Goal: Transaction & Acquisition: Purchase product/service

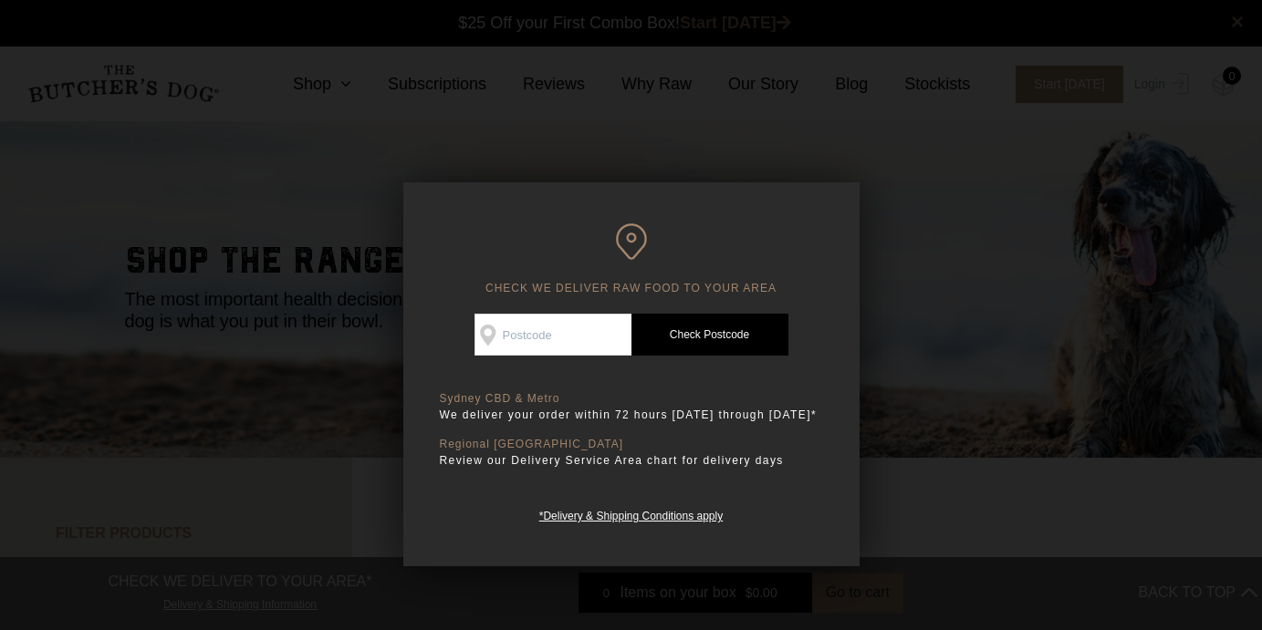
scroll to position [1, 0]
click at [588, 338] on input "Check Availability At" at bounding box center [552, 335] width 157 height 42
type input "2039"
click at [695, 349] on link "Check Postcode" at bounding box center [709, 335] width 157 height 42
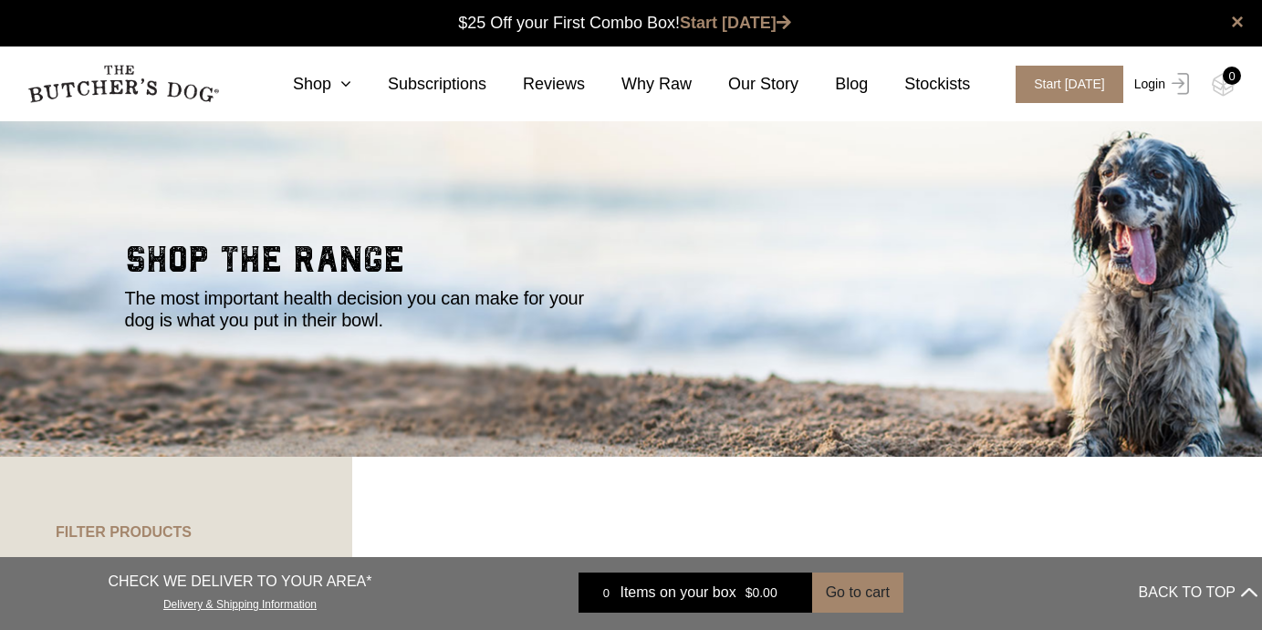
click at [1147, 82] on link "Login" at bounding box center [1158, 84] width 59 height 37
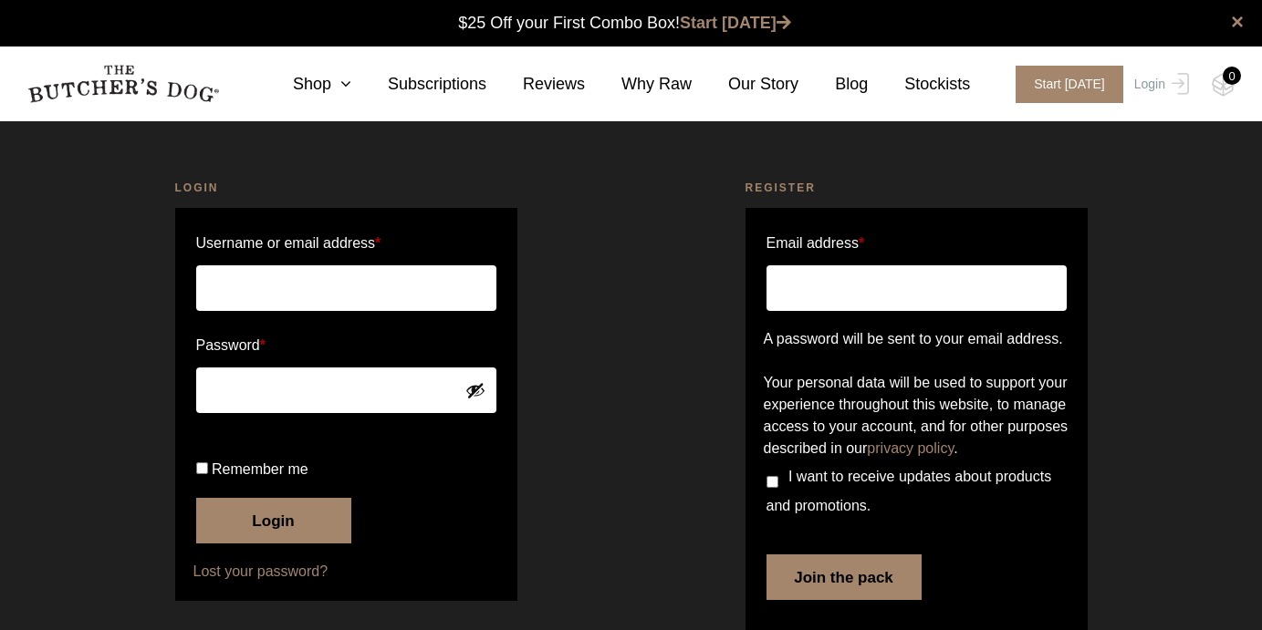
scroll to position [1, 0]
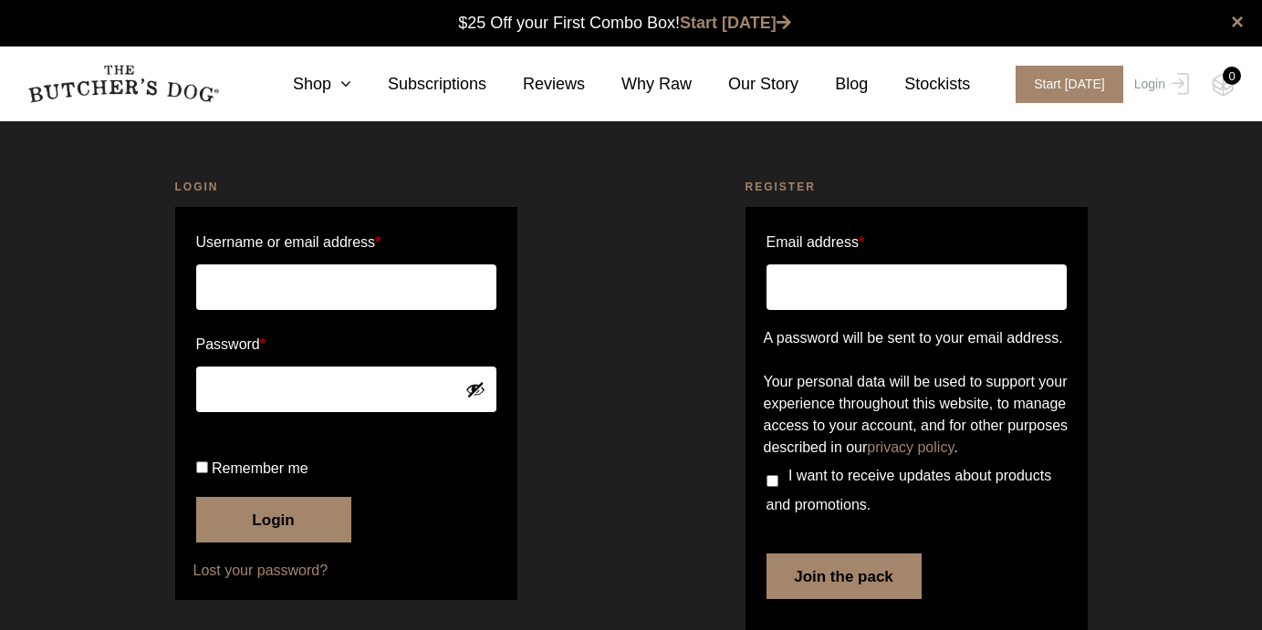
click at [326, 298] on input "Username or email address *" at bounding box center [346, 288] width 300 height 46
type input "kolosefeaunati@gmail.com"
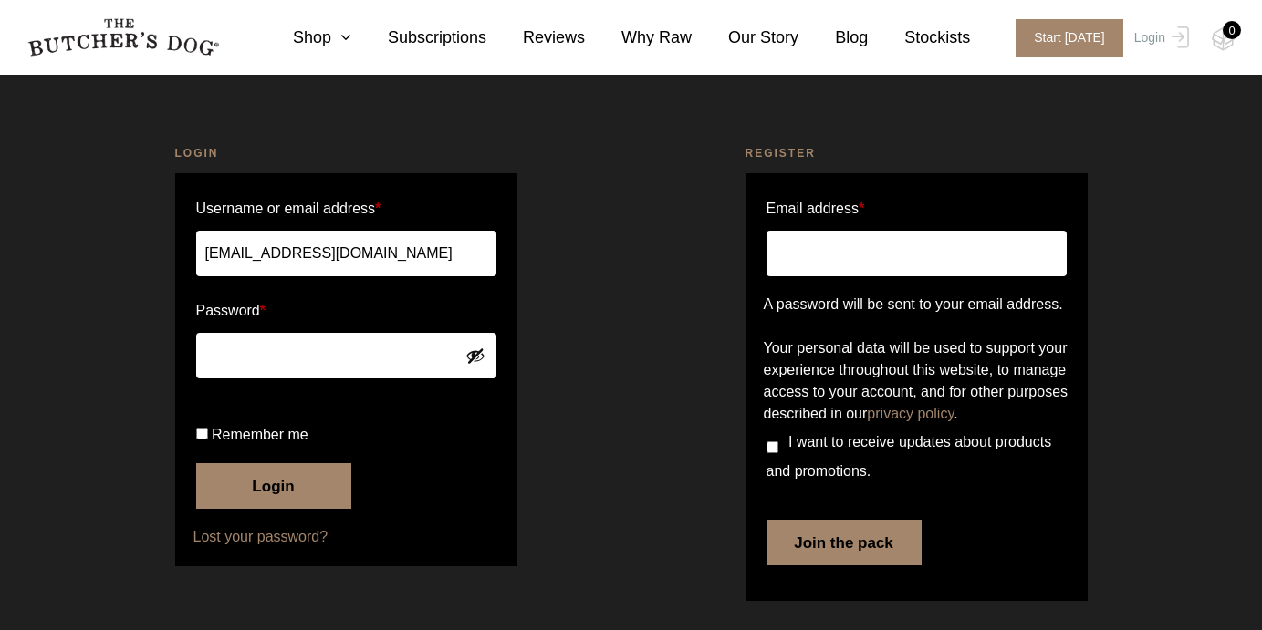
click at [273, 545] on link "Lost your password?" at bounding box center [346, 537] width 306 height 22
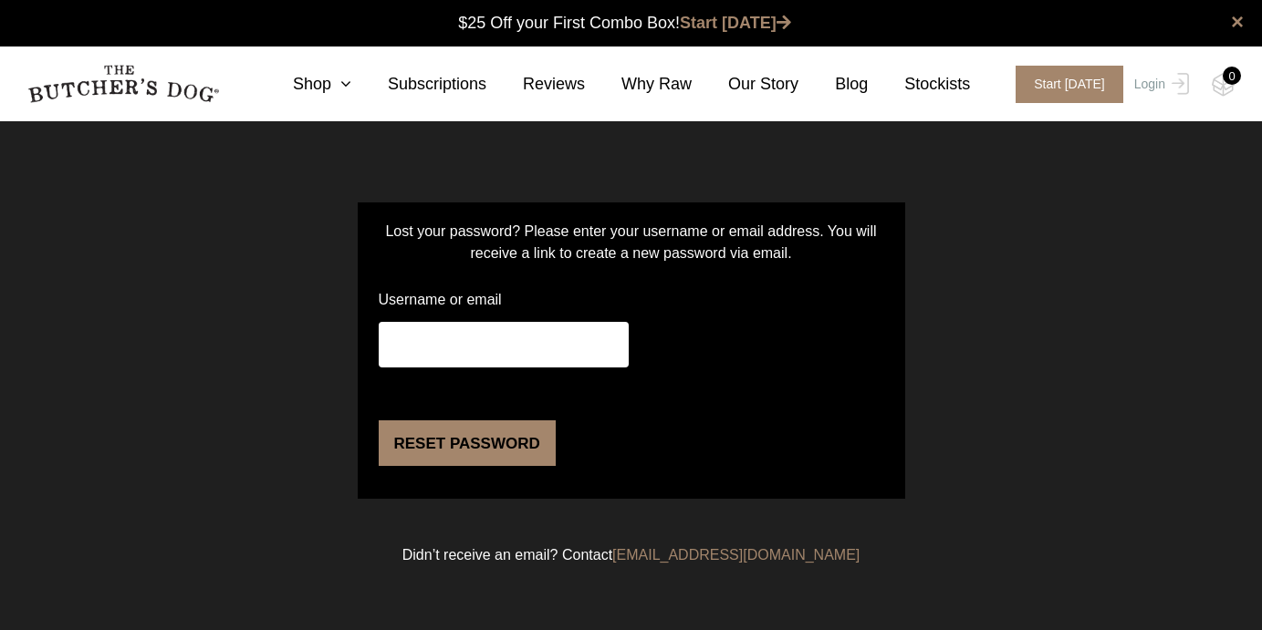
scroll to position [1, 0]
click at [456, 355] on input "Username or email" at bounding box center [504, 345] width 250 height 46
type input "kolosefeaunati@gmail.com"
click at [445, 466] on button "Reset password" at bounding box center [467, 444] width 177 height 46
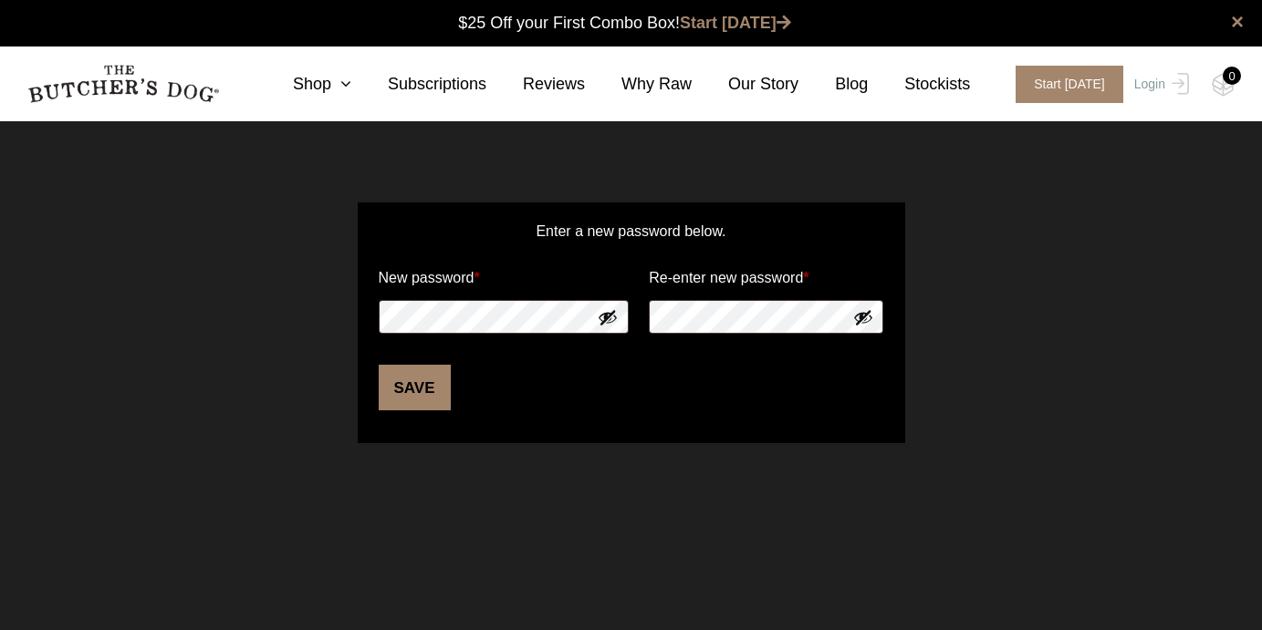
click at [605, 320] on button "Show password" at bounding box center [608, 317] width 20 height 20
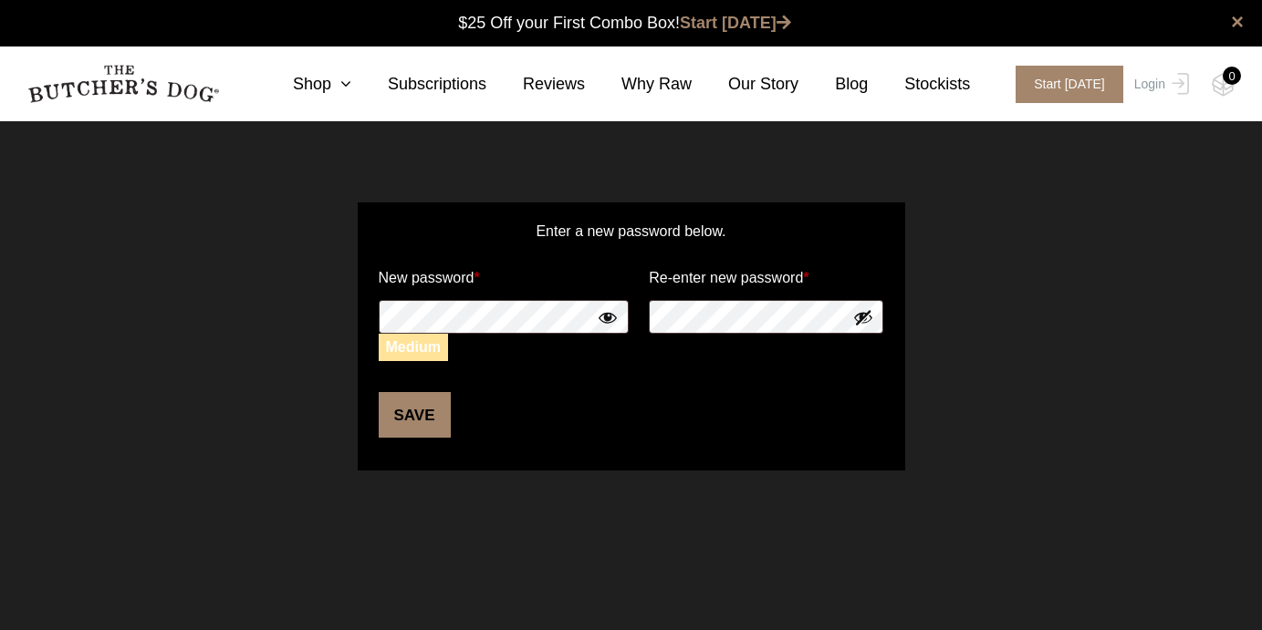
click at [422, 427] on button "Save" at bounding box center [415, 415] width 72 height 46
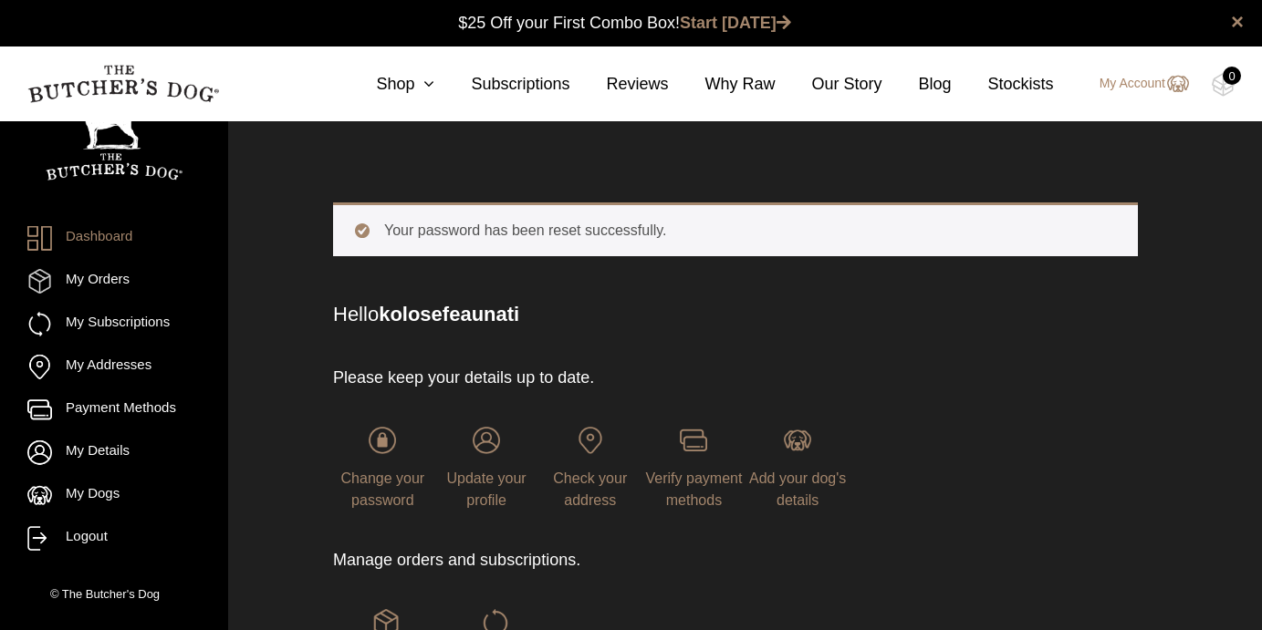
scroll to position [1, 0]
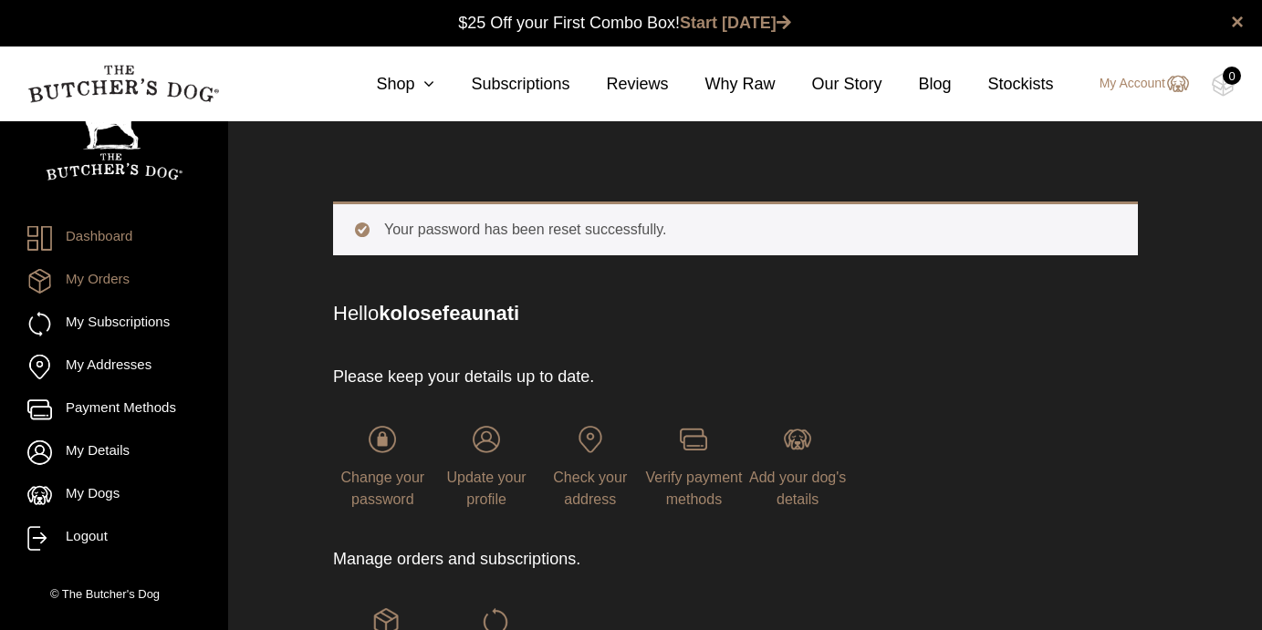
click at [110, 281] on link "My Orders" at bounding box center [113, 281] width 173 height 25
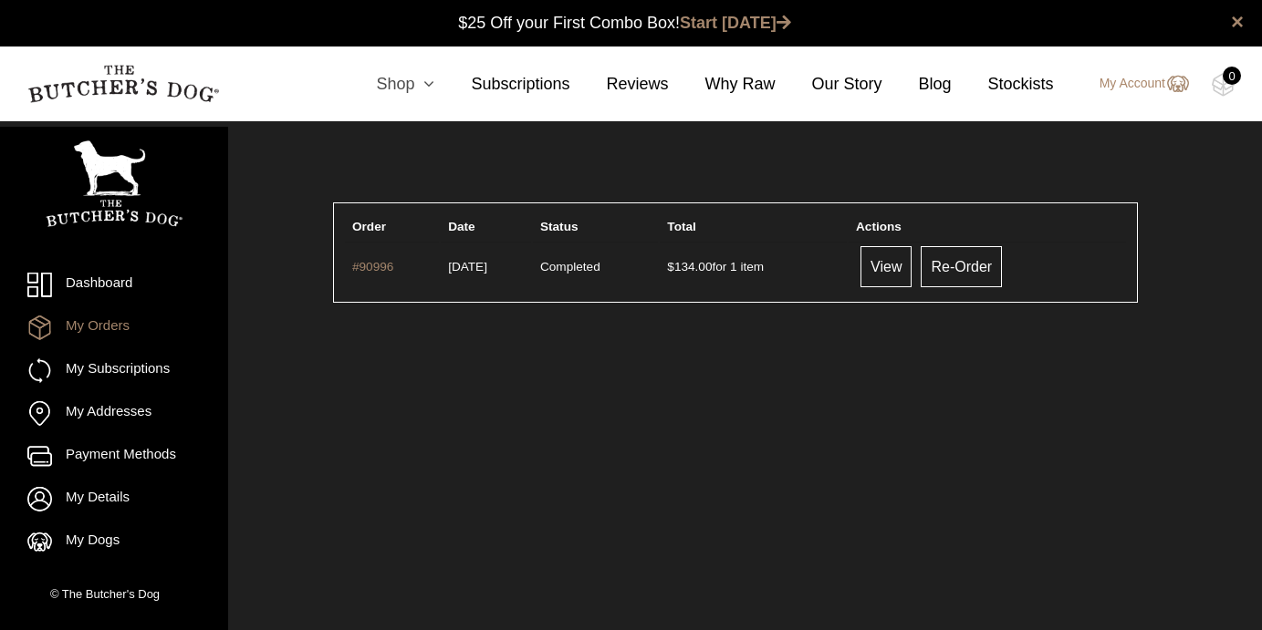
click at [420, 83] on icon at bounding box center [424, 84] width 20 height 16
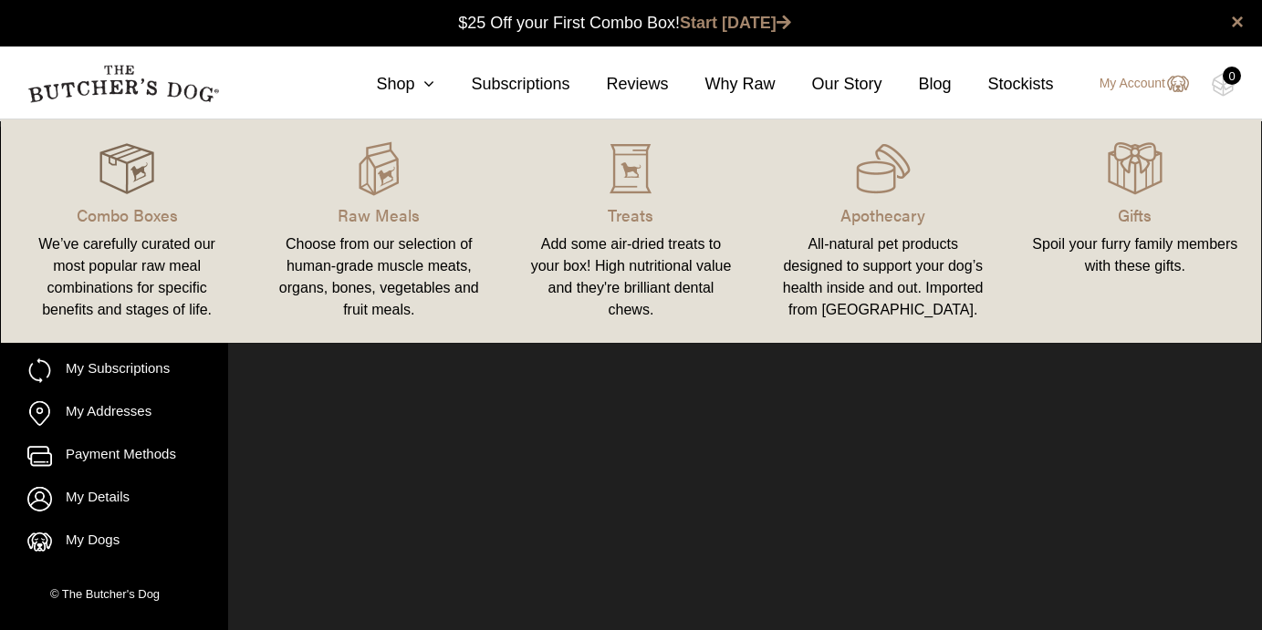
click at [123, 172] on img at bounding box center [126, 168] width 55 height 55
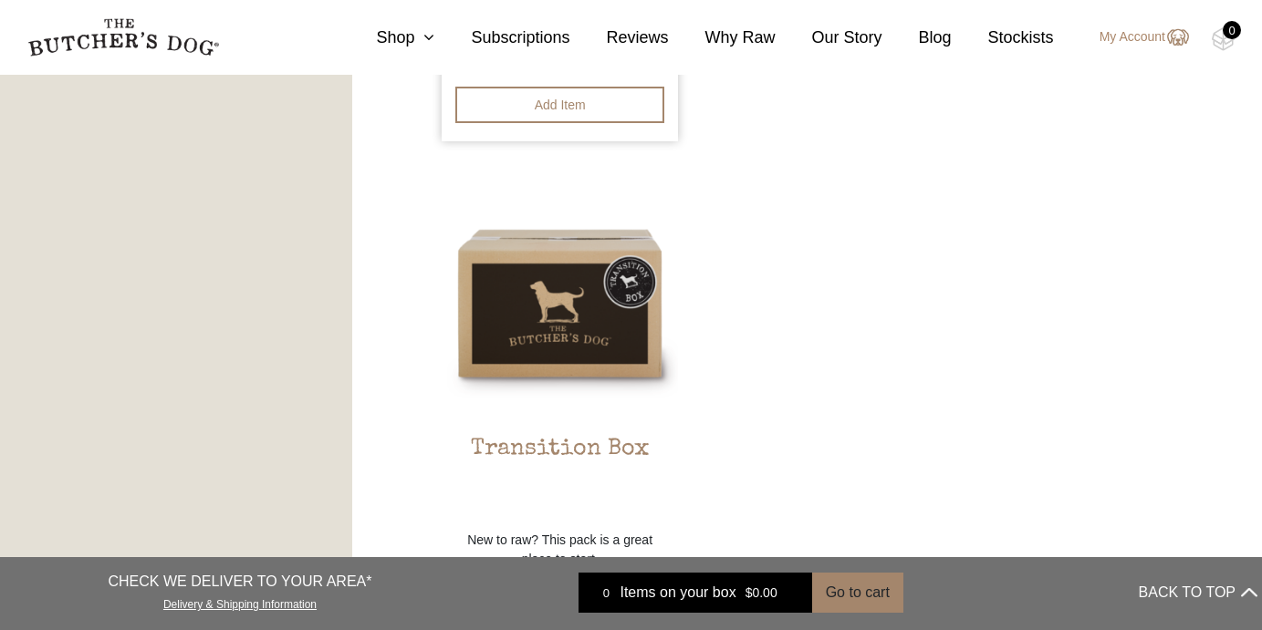
scroll to position [1422, 0]
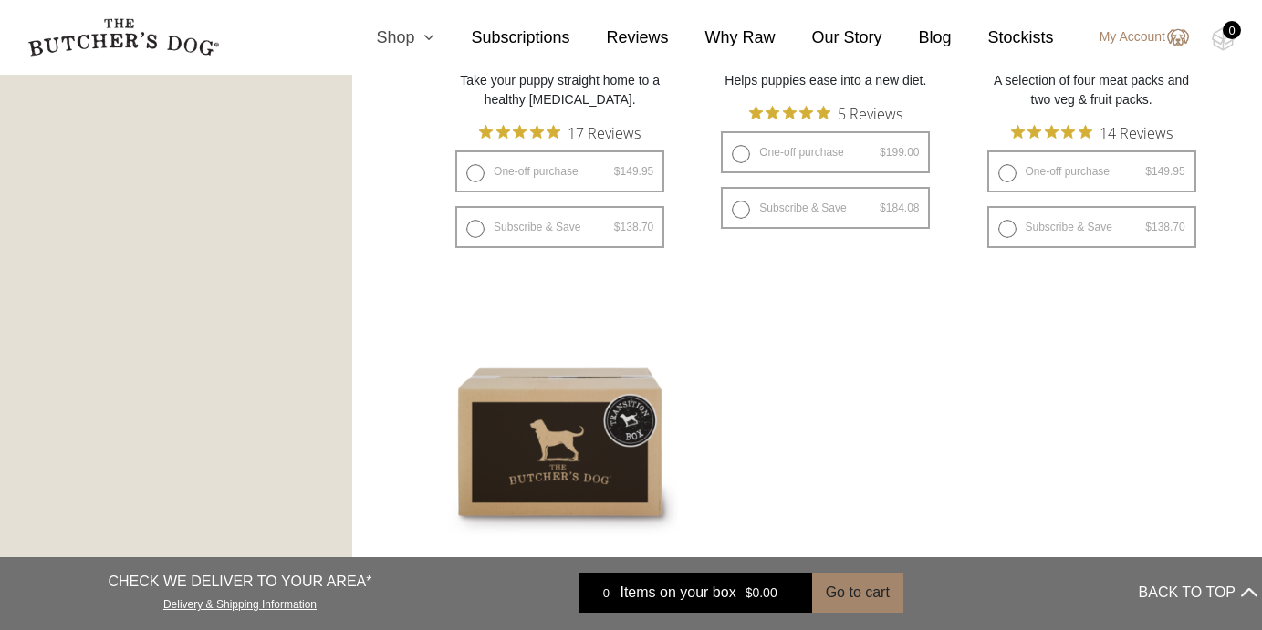
click at [414, 41] on icon at bounding box center [424, 37] width 20 height 16
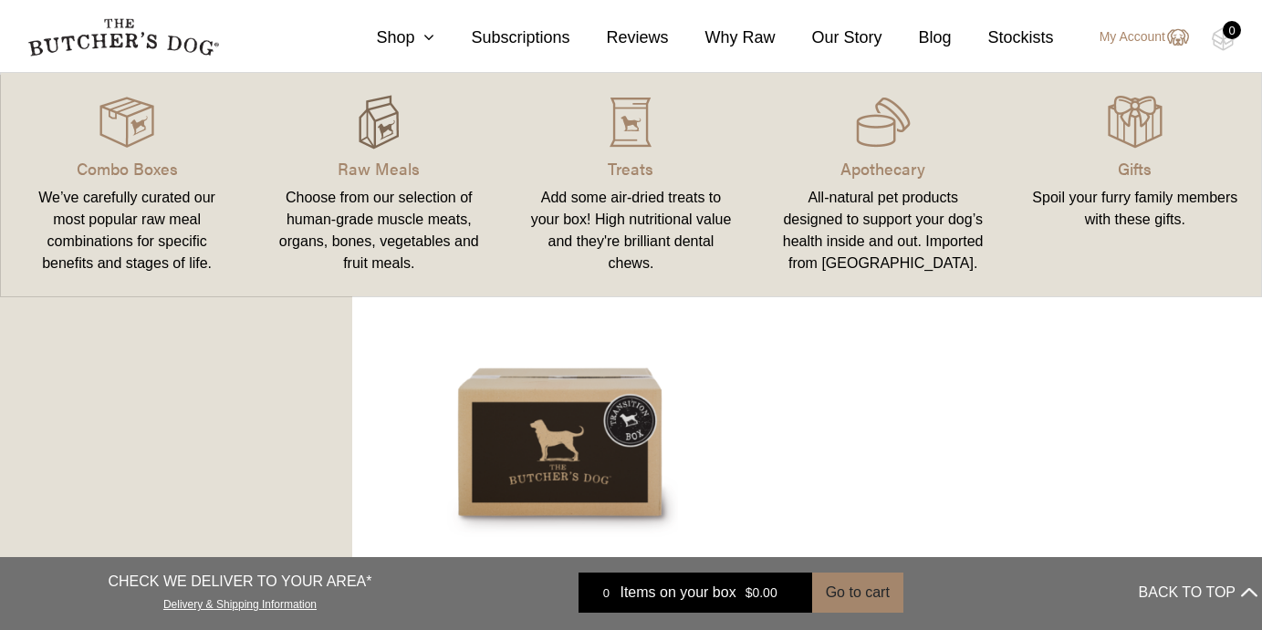
click at [392, 138] on img at bounding box center [378, 122] width 55 height 55
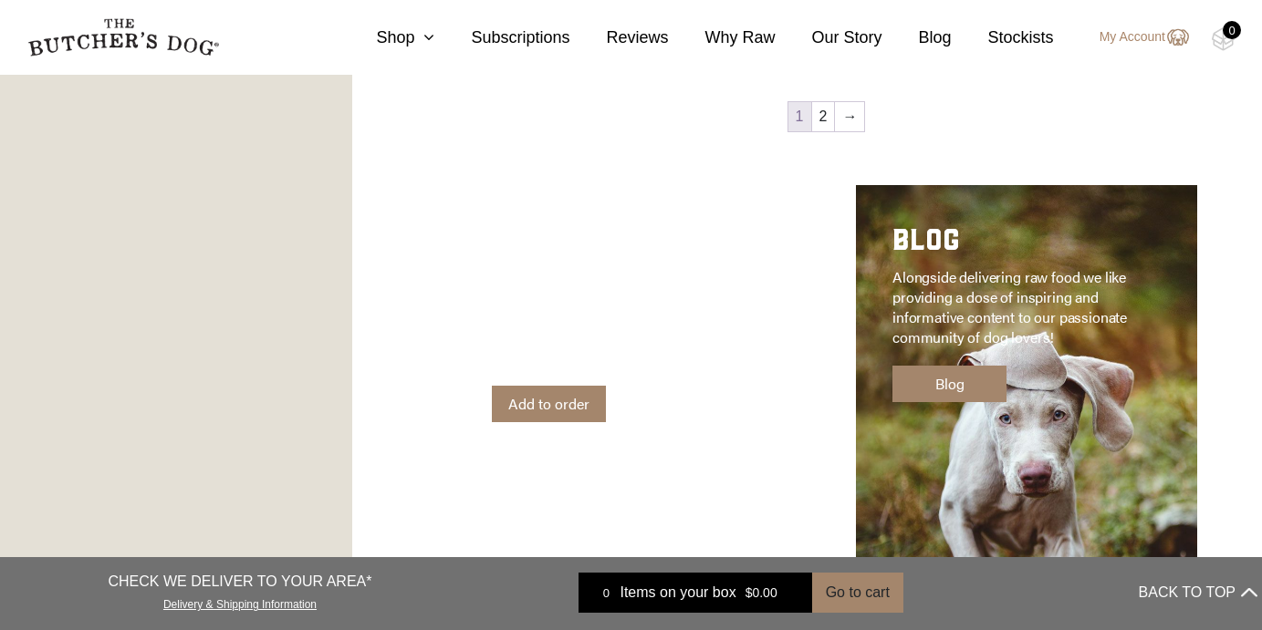
scroll to position [2663, 0]
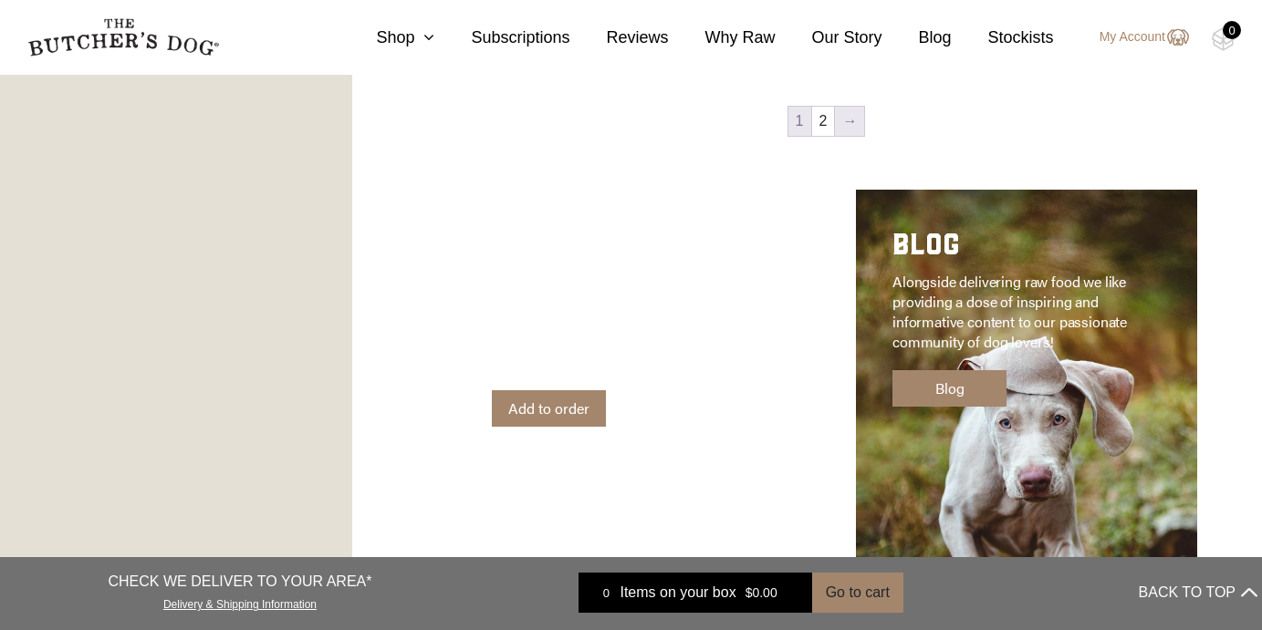
click at [846, 123] on link "→" at bounding box center [849, 121] width 29 height 29
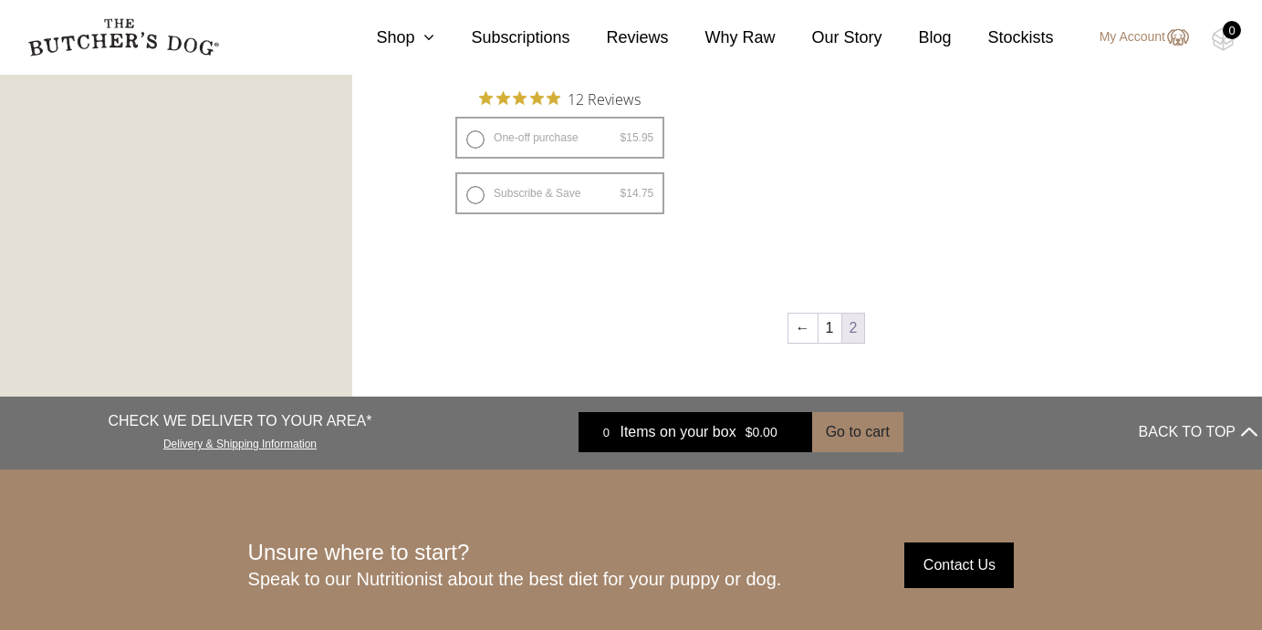
scroll to position [1378, 0]
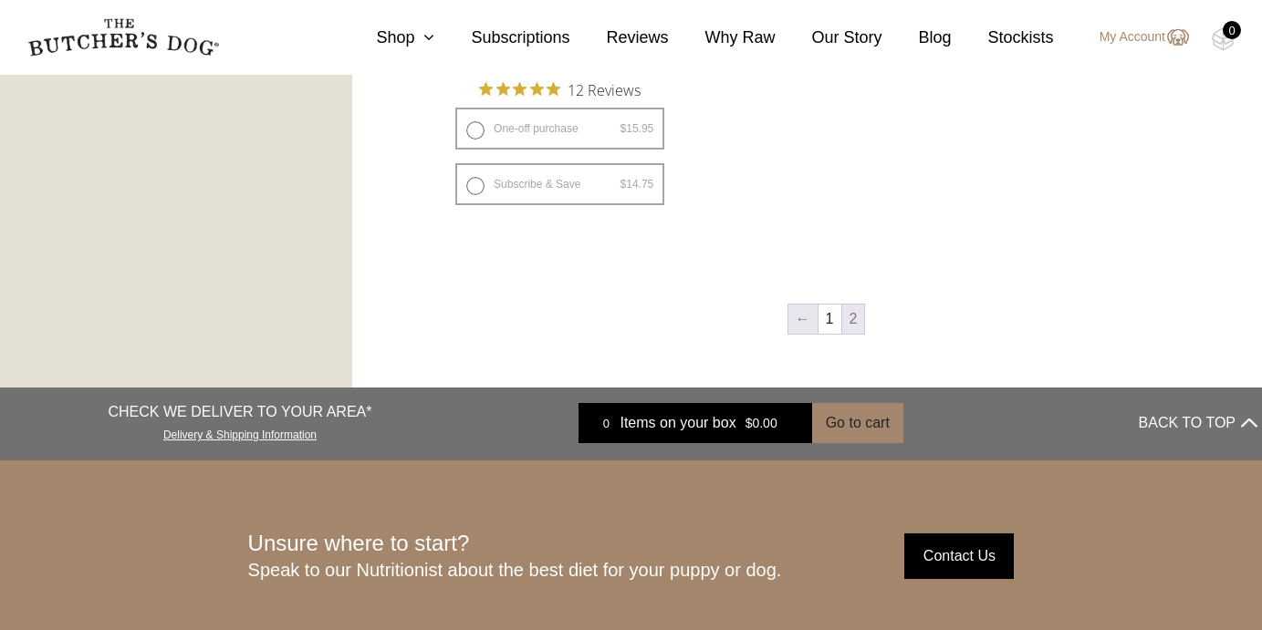
click at [807, 319] on link "←" at bounding box center [802, 319] width 29 height 29
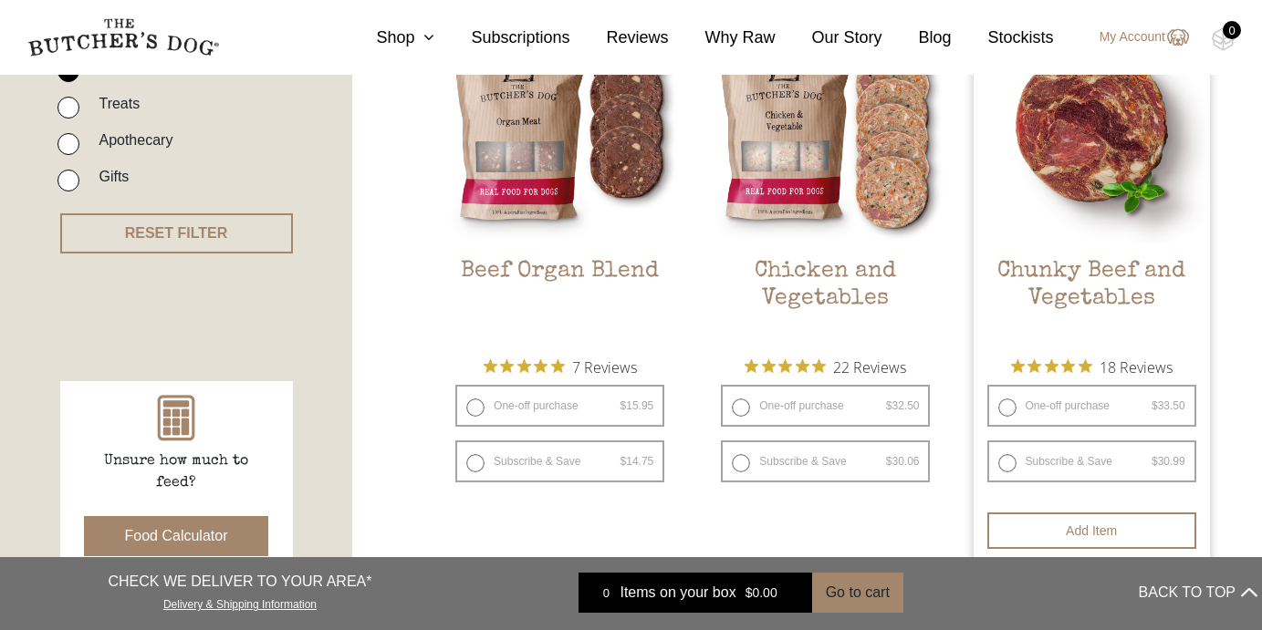
scroll to position [548, 0]
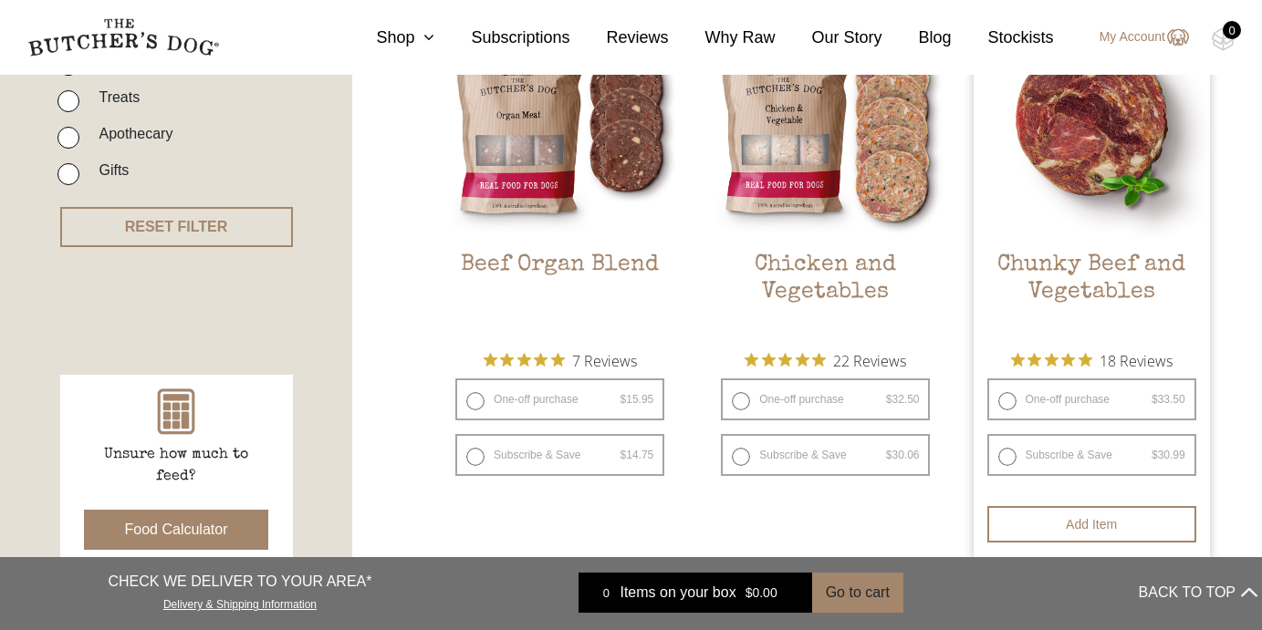
click at [1151, 404] on span "$" at bounding box center [1154, 399] width 6 height 13
radio input "true"
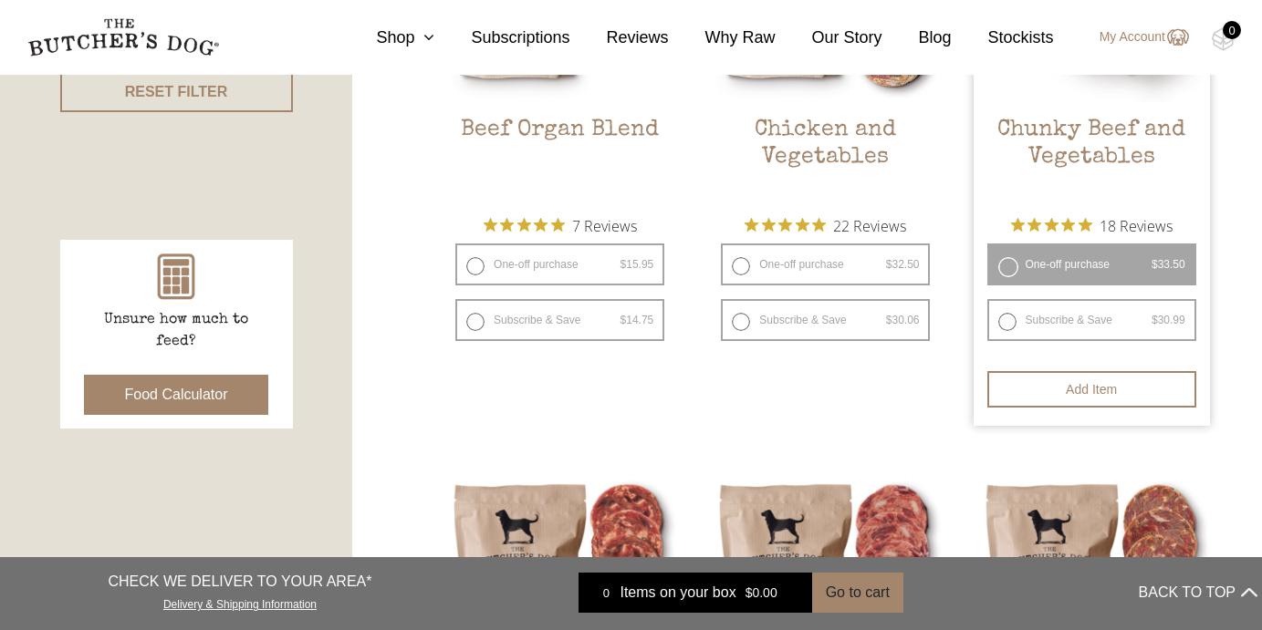
scroll to position [686, 0]
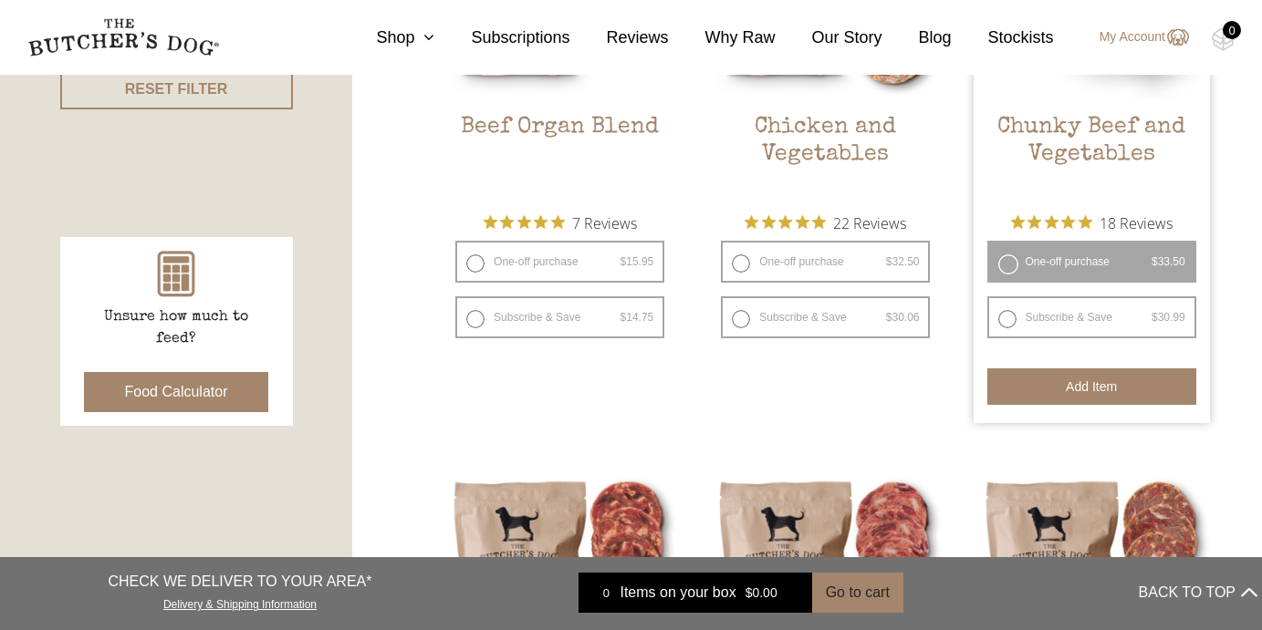
click at [1149, 390] on button "Add item" at bounding box center [1091, 387] width 209 height 36
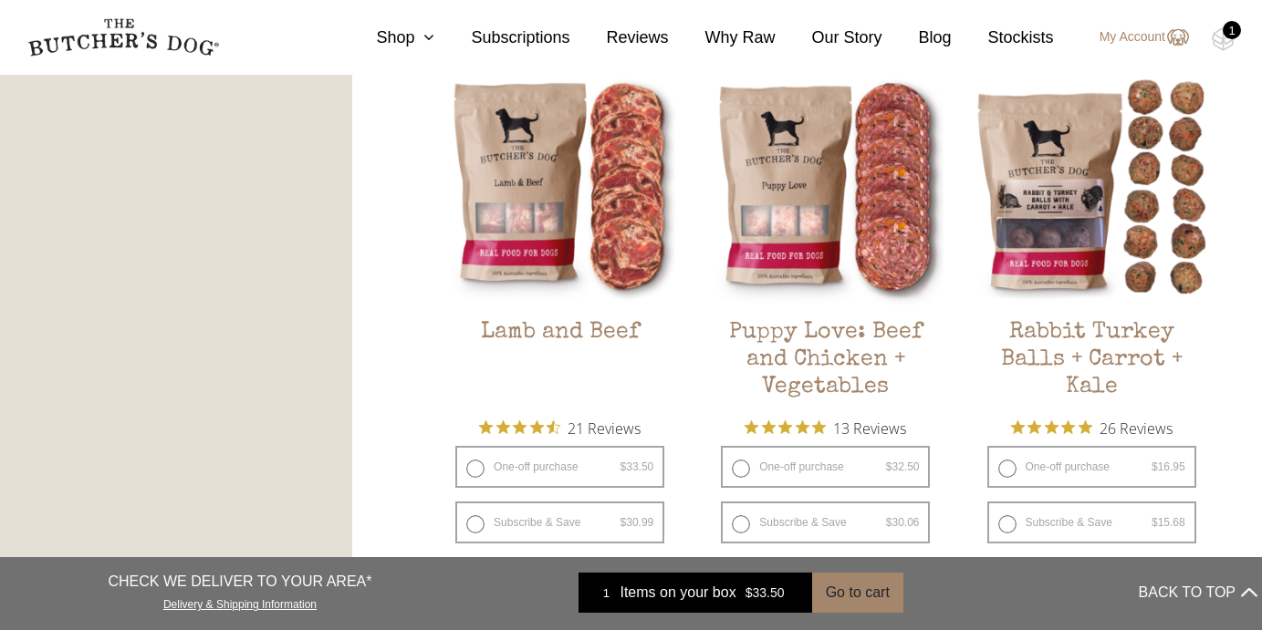
scroll to position [1611, 0]
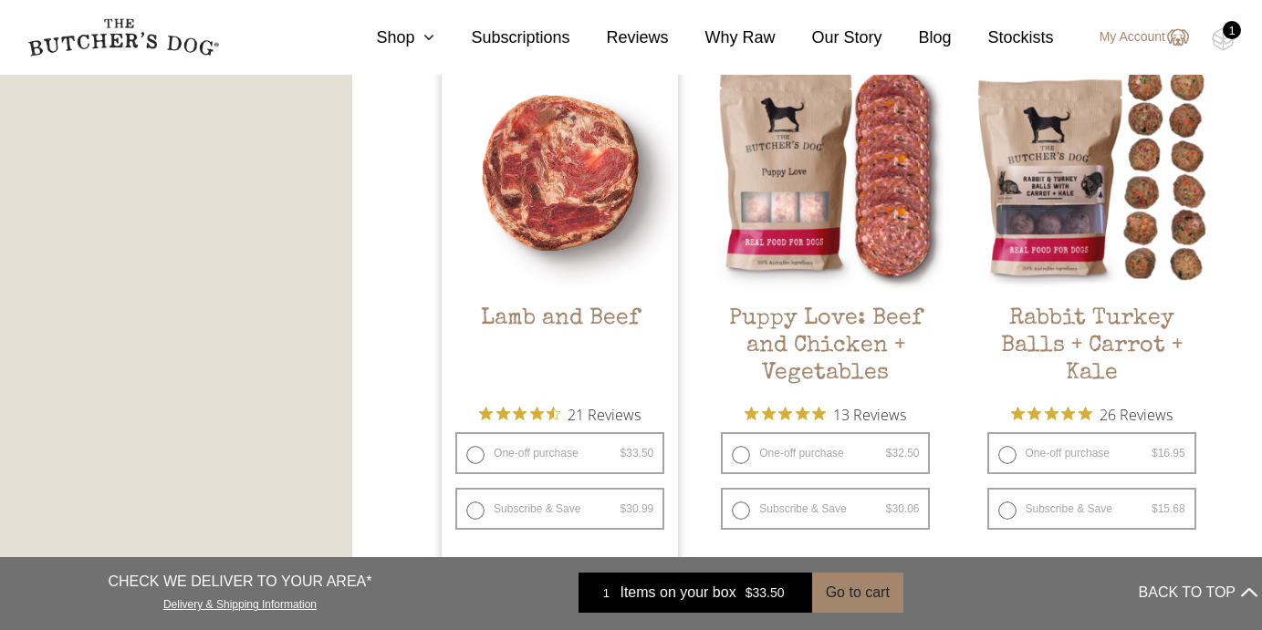
click at [477, 453] on label "One-off purchase $ 33.50 — or subscribe and save 7.5%" at bounding box center [559, 453] width 209 height 42
radio input "true"
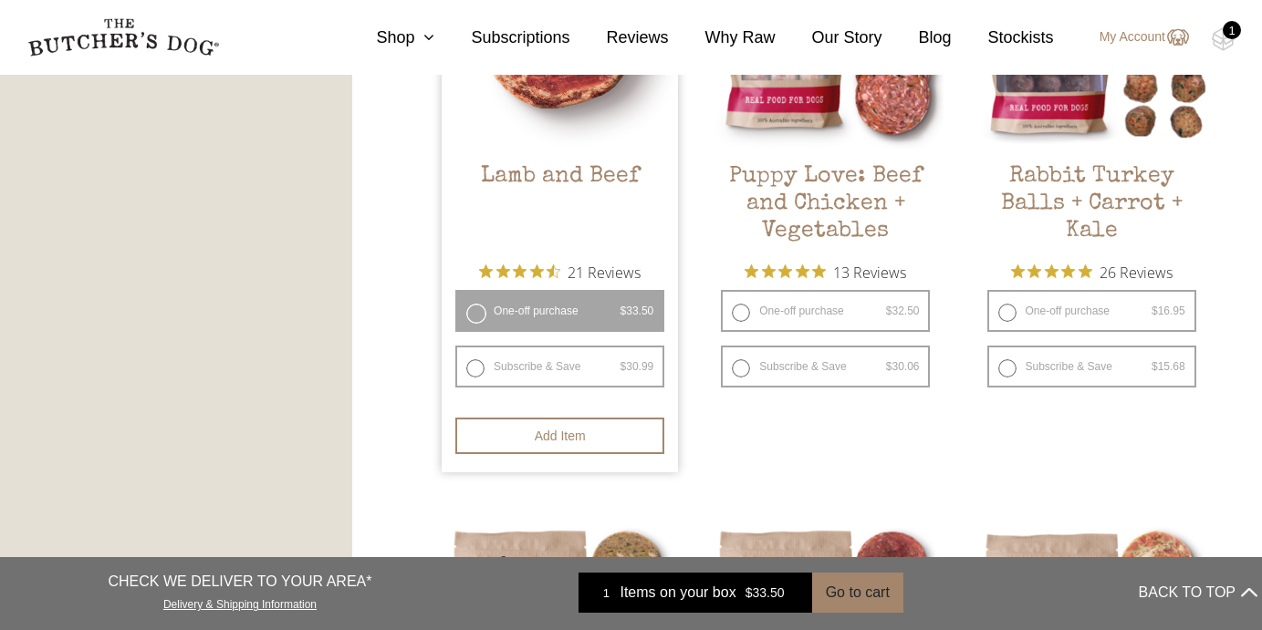
scroll to position [1756, 0]
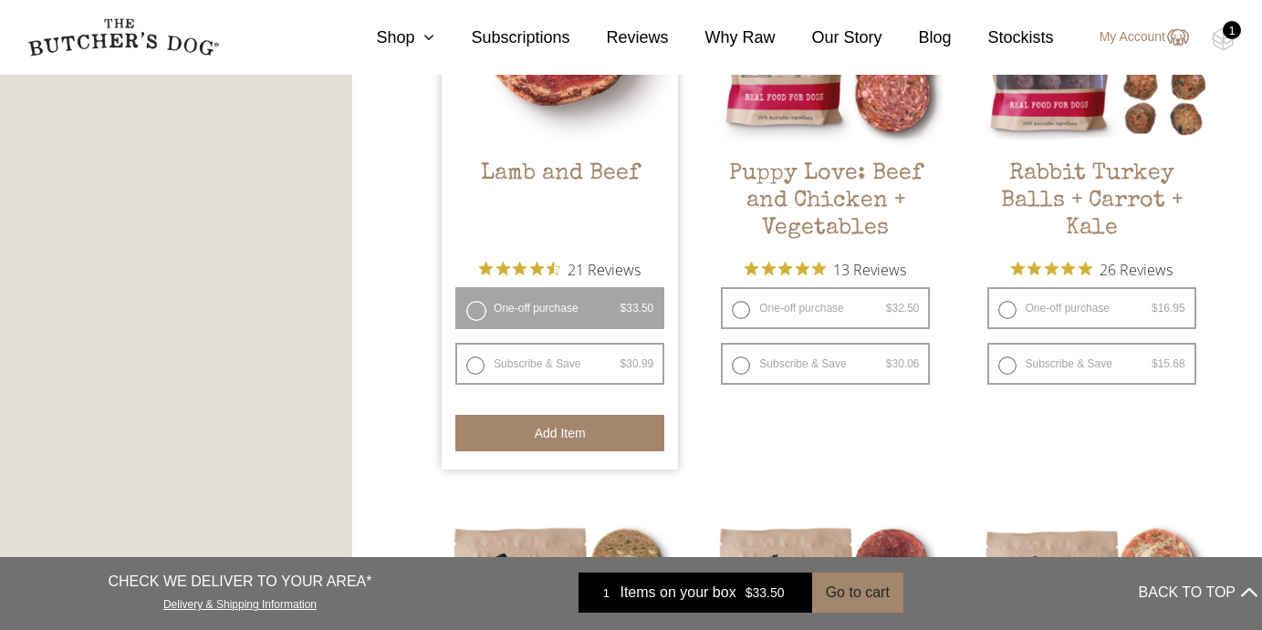
click at [596, 428] on button "Add item" at bounding box center [559, 433] width 209 height 36
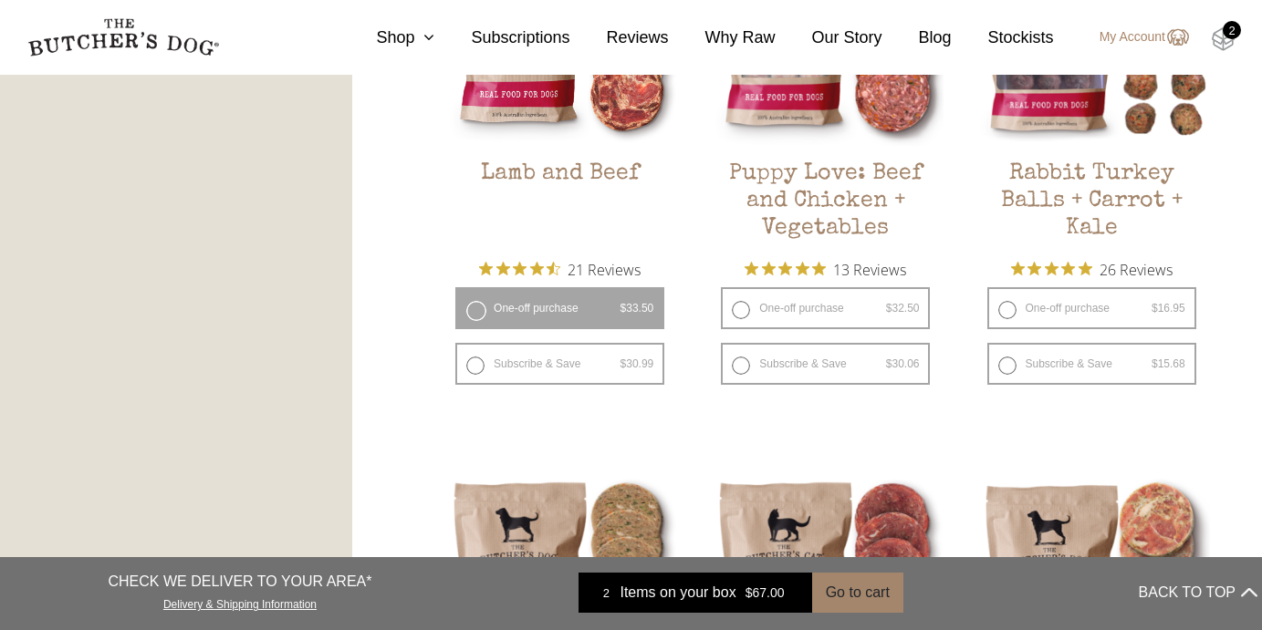
click at [1233, 49] on img at bounding box center [1223, 39] width 23 height 24
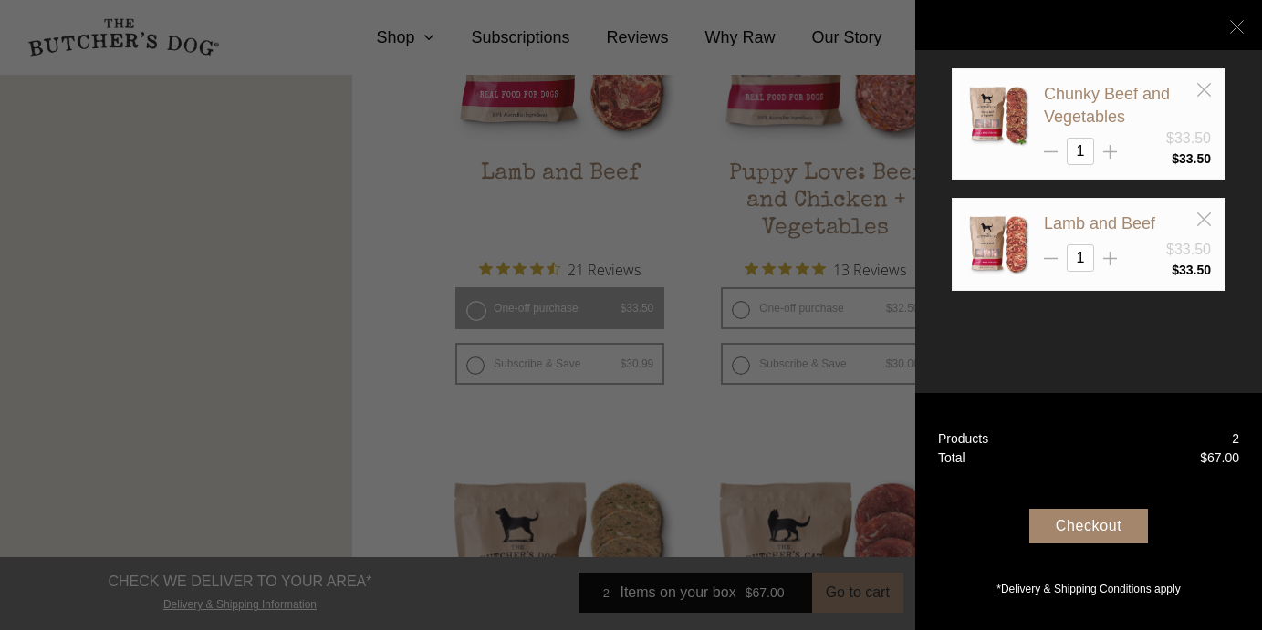
click at [1233, 33] on icon at bounding box center [1237, 27] width 14 height 14
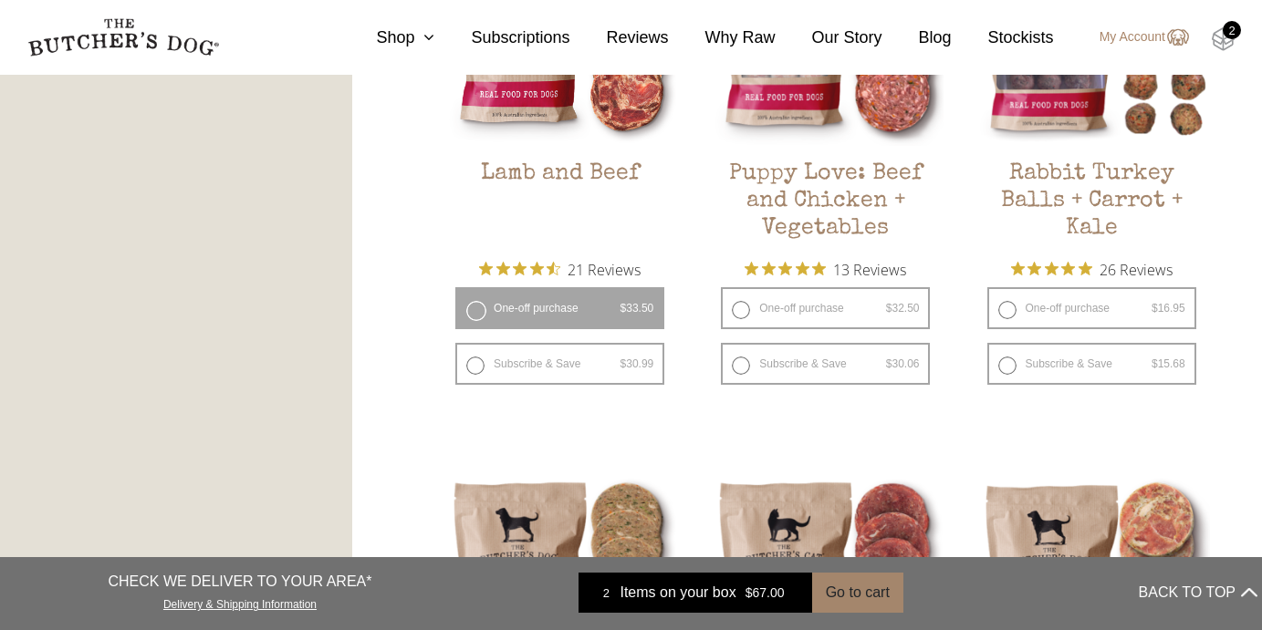
click at [1228, 47] on img at bounding box center [1223, 39] width 23 height 24
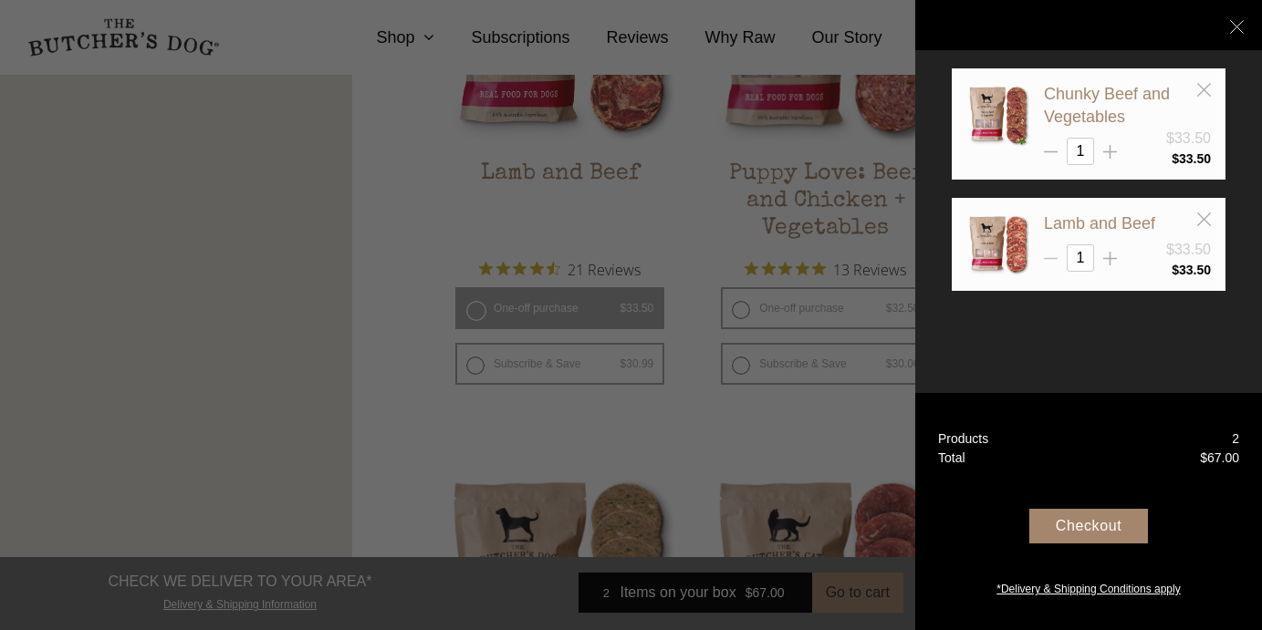
click at [1054, 257] on icon at bounding box center [1051, 259] width 14 height 14
click at [1211, 224] on div "Lamb and Beef $33.50 1 $ 33.50" at bounding box center [1089, 244] width 274 height 93
click at [1204, 216] on line at bounding box center [1203, 219] width 13 height 13
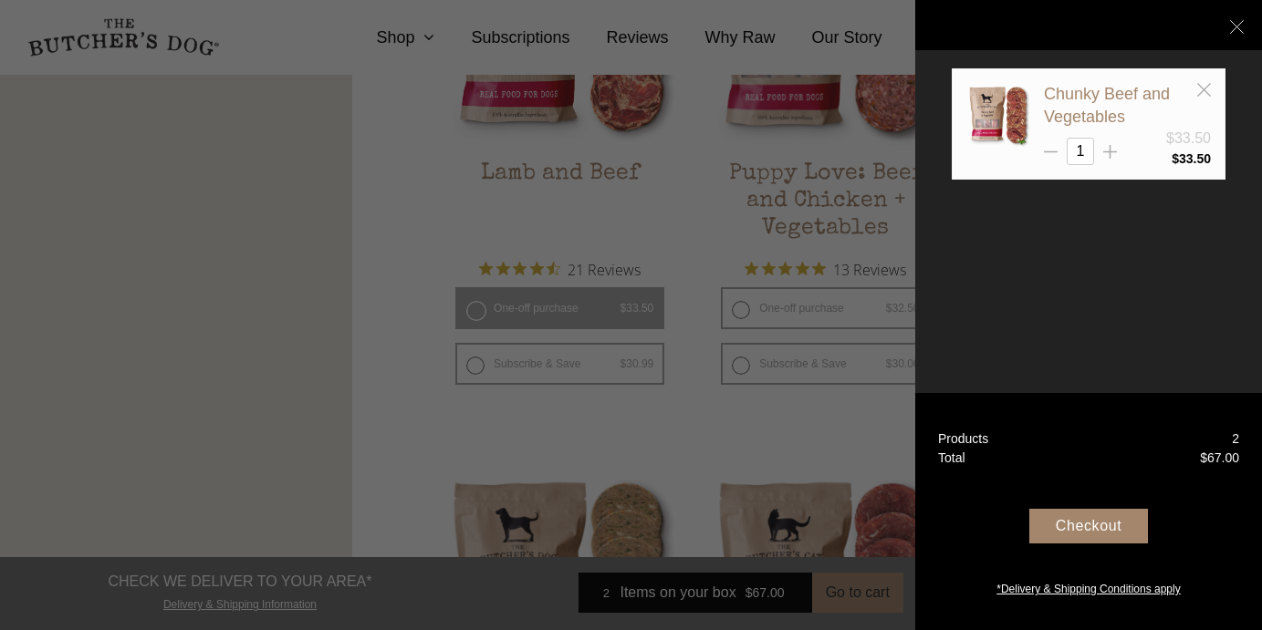
click at [1200, 84] on div "Your Box" at bounding box center [1089, 25] width 274 height 119
click at [1202, 94] on icon at bounding box center [1204, 90] width 14 height 14
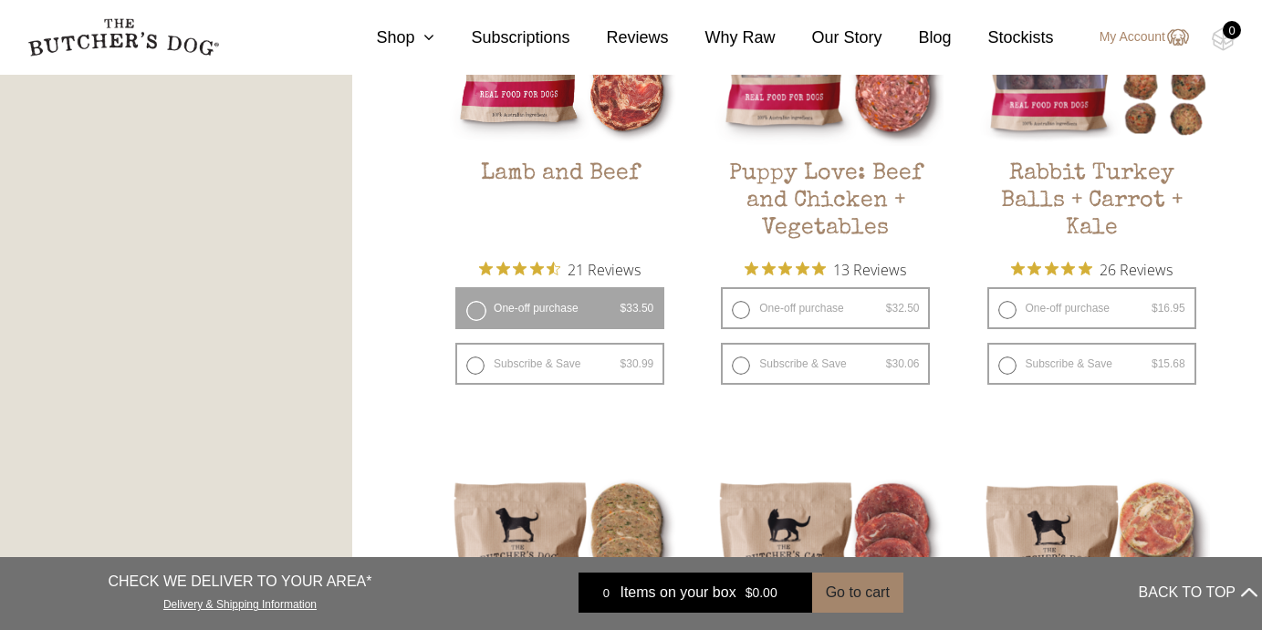
click at [1231, 31] on body "Place order ✕ Get item availability info & delivery time for your location. SUB…" at bounding box center [631, 9] width 1262 height 3290
